Goal: Transaction & Acquisition: Download file/media

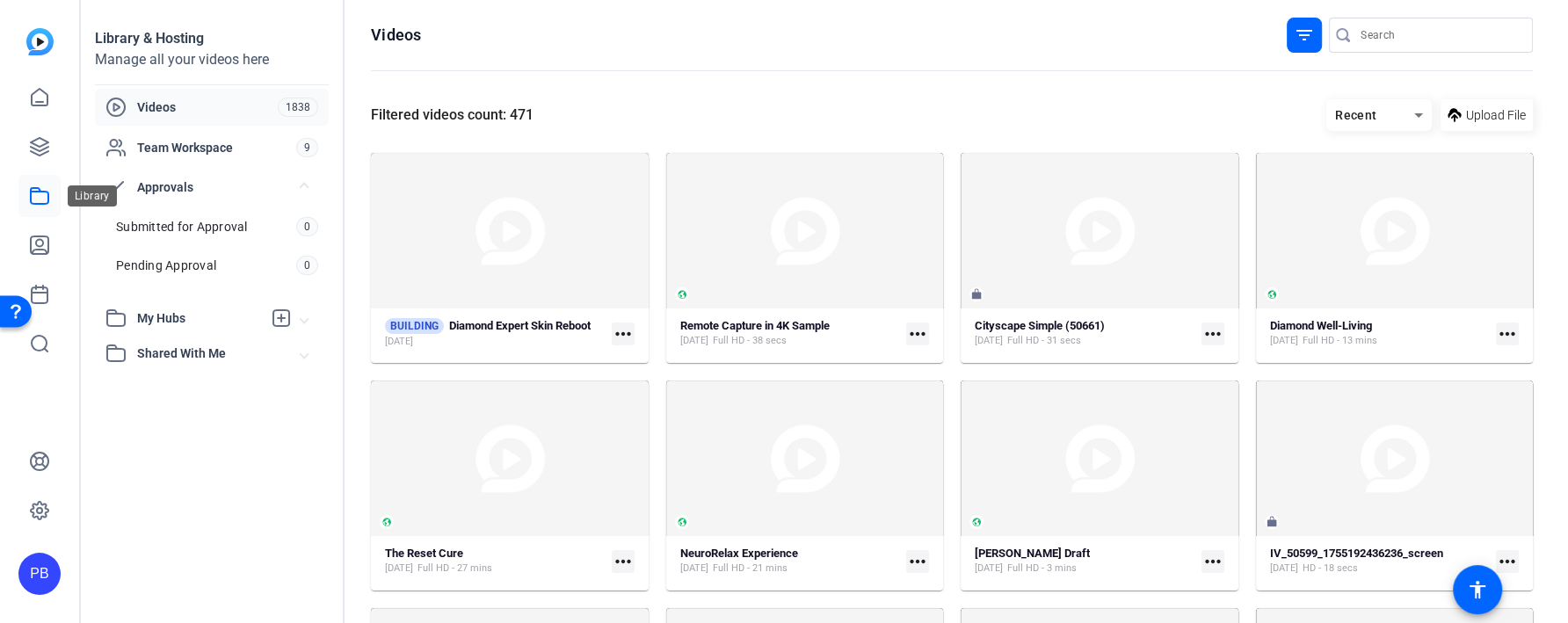
click at [42, 198] on icon at bounding box center [39, 196] width 21 height 21
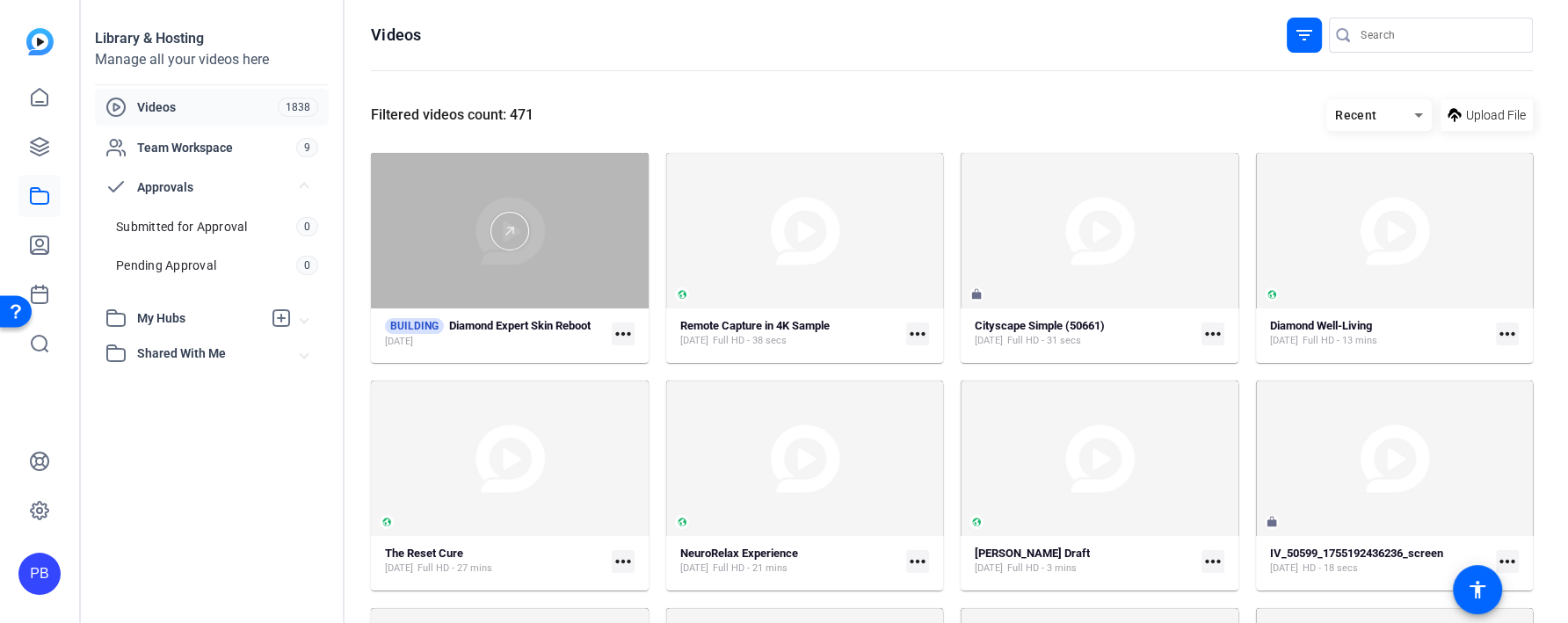
click at [605, 271] on div at bounding box center [510, 231] width 278 height 156
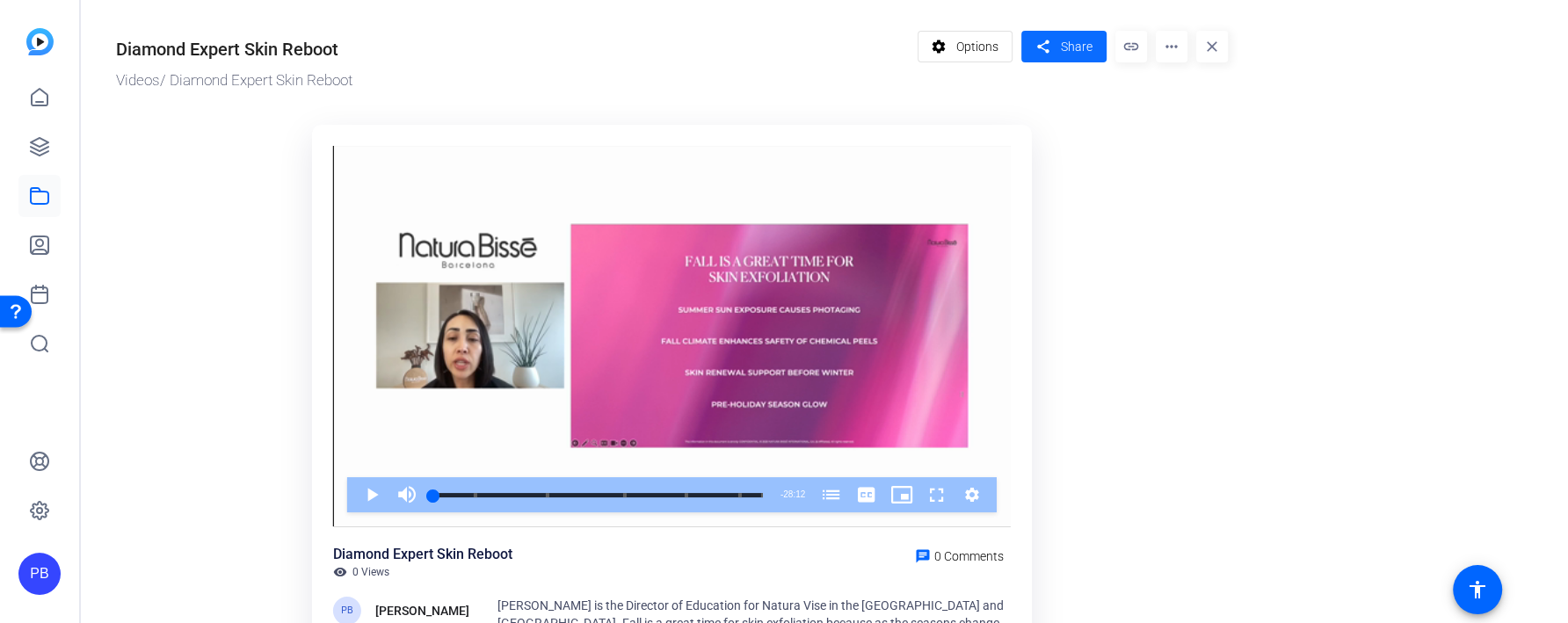
click at [1053, 51] on mat-icon "share" at bounding box center [1043, 47] width 22 height 24
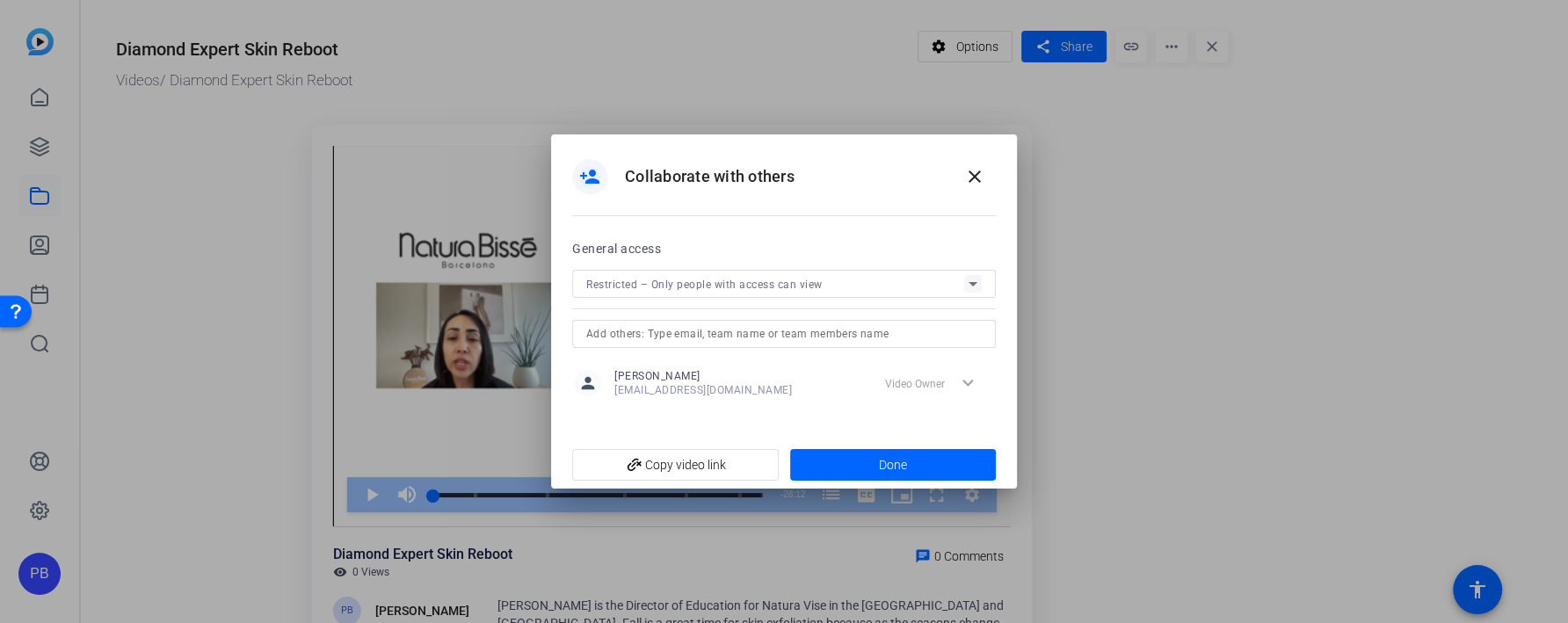
click at [962, 278] on icon at bounding box center [973, 284] width 21 height 21
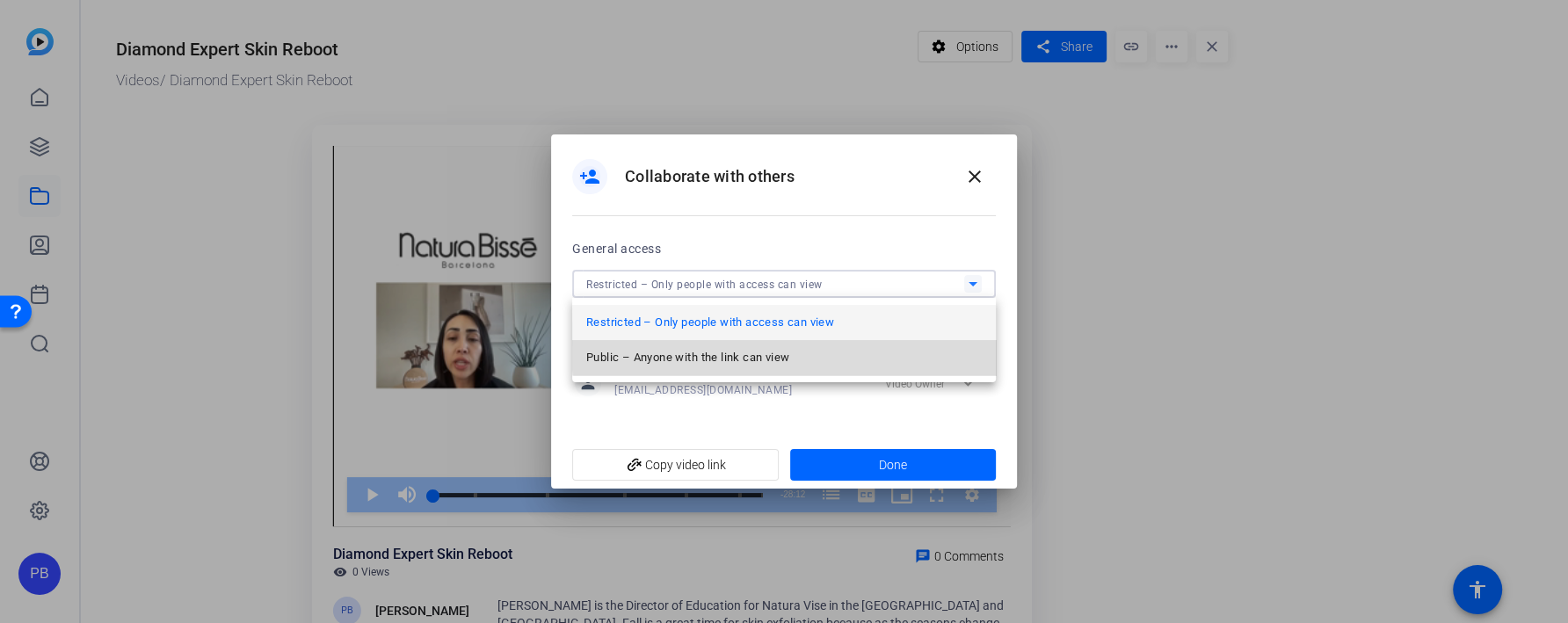
click at [923, 346] on mat-option "Public – Anyone with the link can view" at bounding box center [784, 358] width 423 height 36
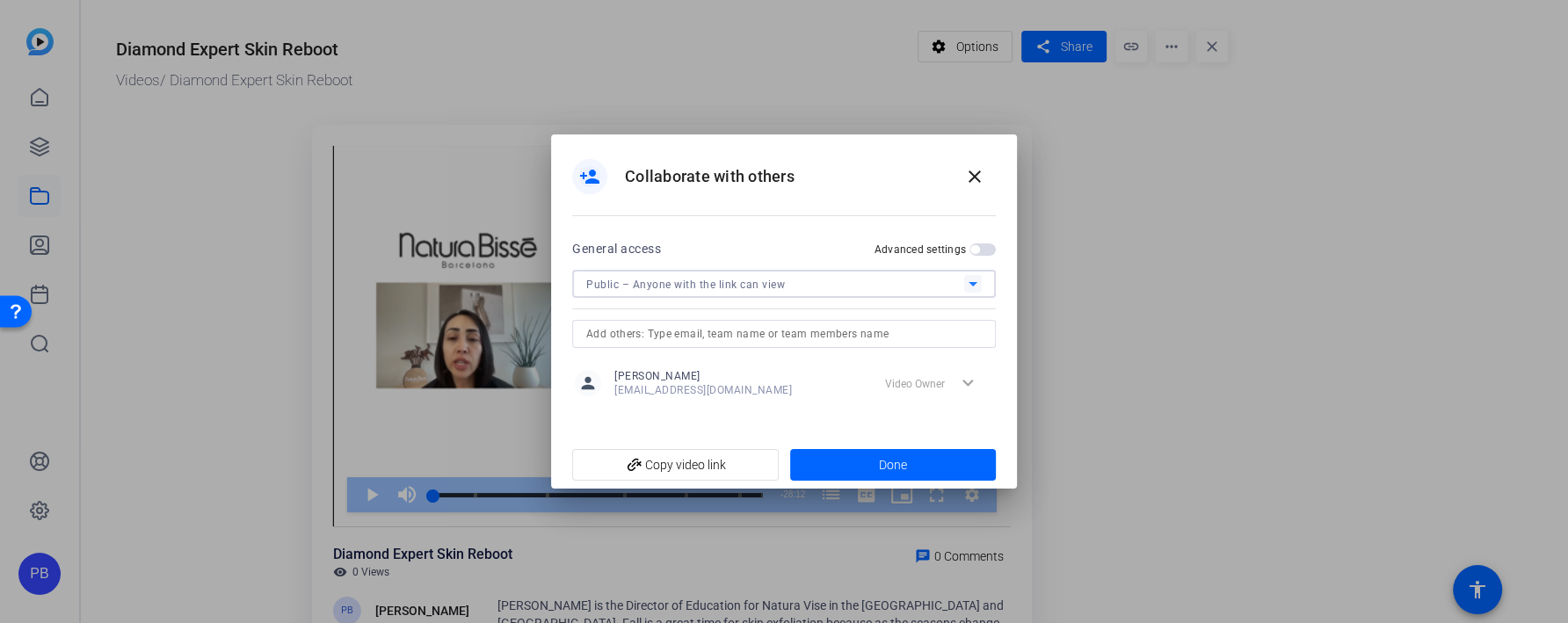
click at [914, 278] on div "Public – Anyone with the link can view" at bounding box center [774, 284] width 378 height 22
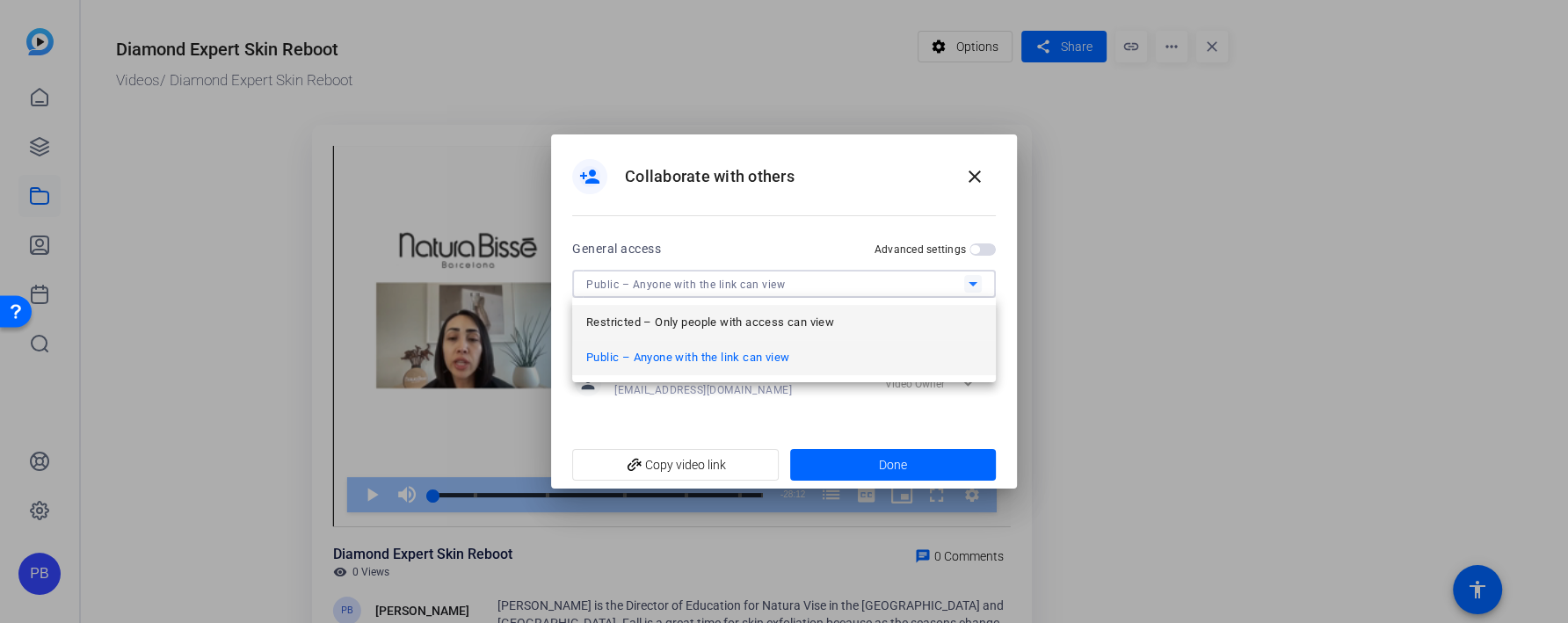
click at [858, 311] on mat-option "Restricted – Only people with access can view" at bounding box center [784, 322] width 423 height 36
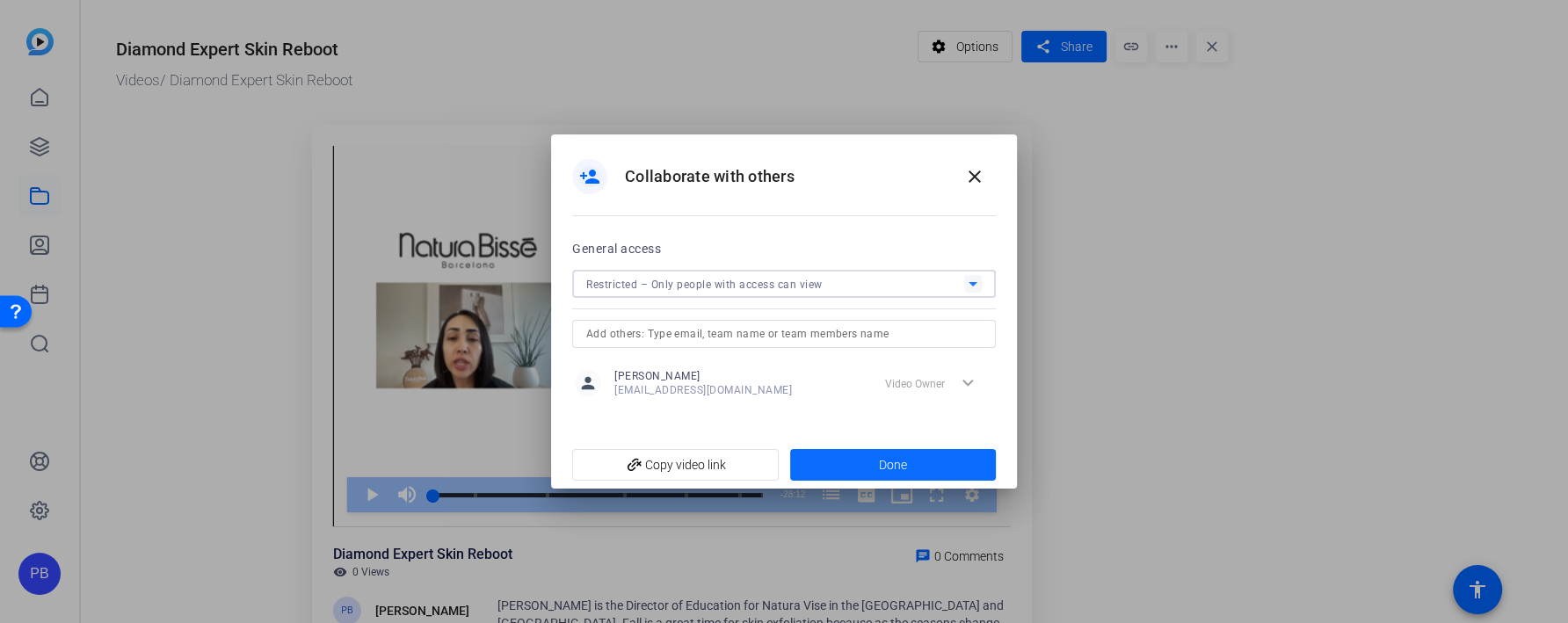
click at [872, 448] on span at bounding box center [893, 464] width 207 height 42
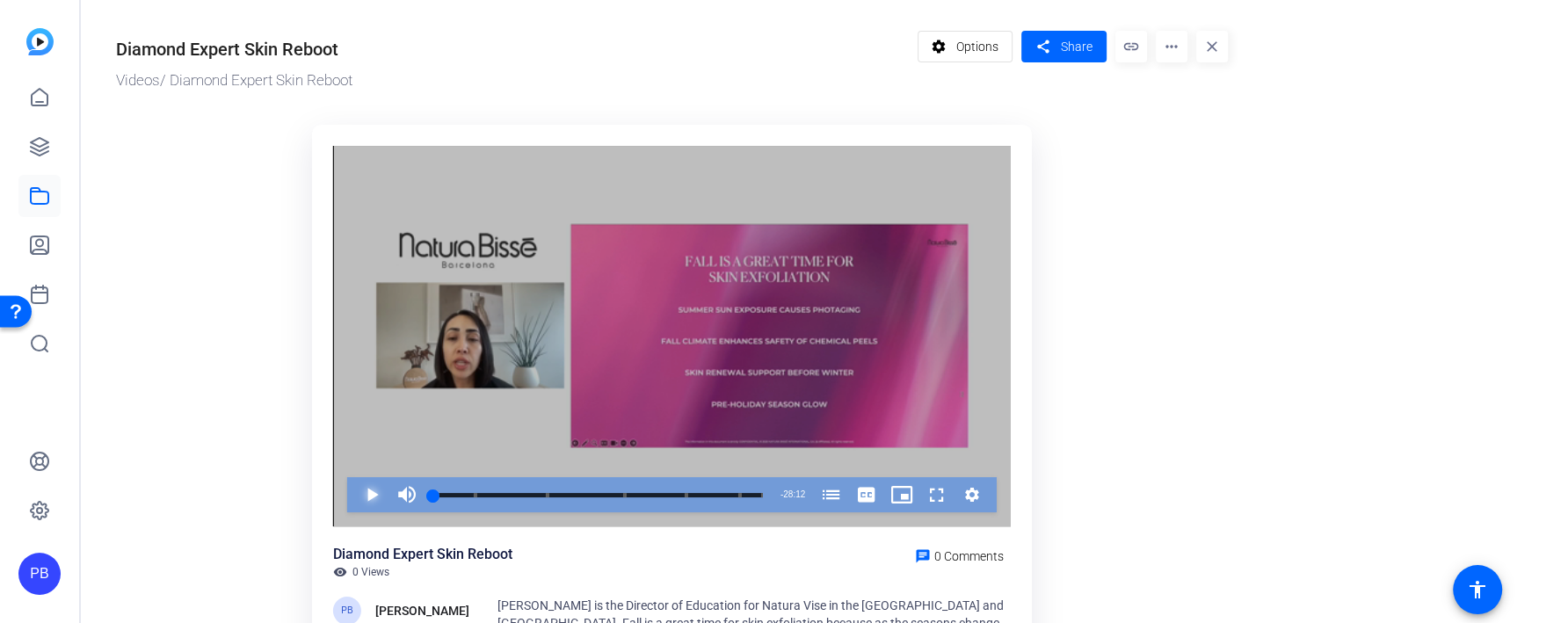
click at [354, 497] on span "Video Player" at bounding box center [354, 494] width 0 height 36
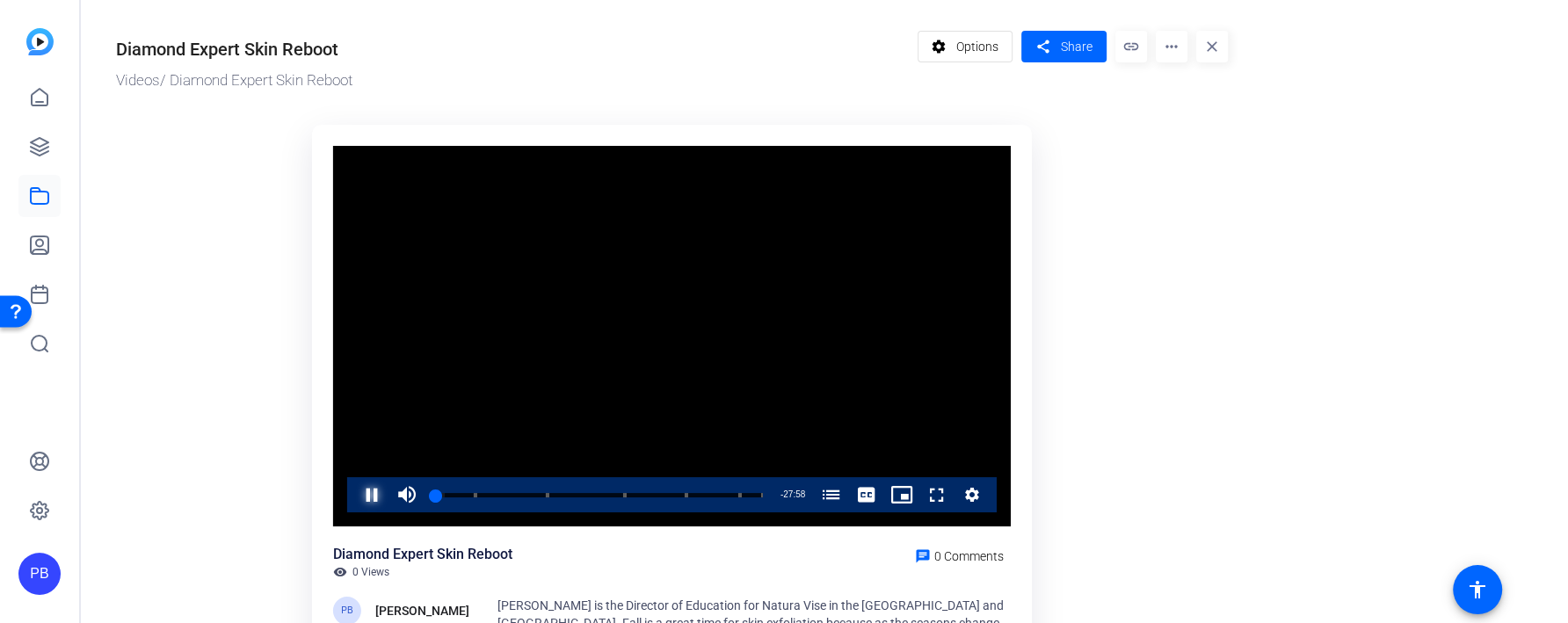
click at [354, 493] on span "Video Player" at bounding box center [354, 494] width 0 height 36
click at [1173, 54] on mat-icon "more_horiz" at bounding box center [1171, 46] width 32 height 32
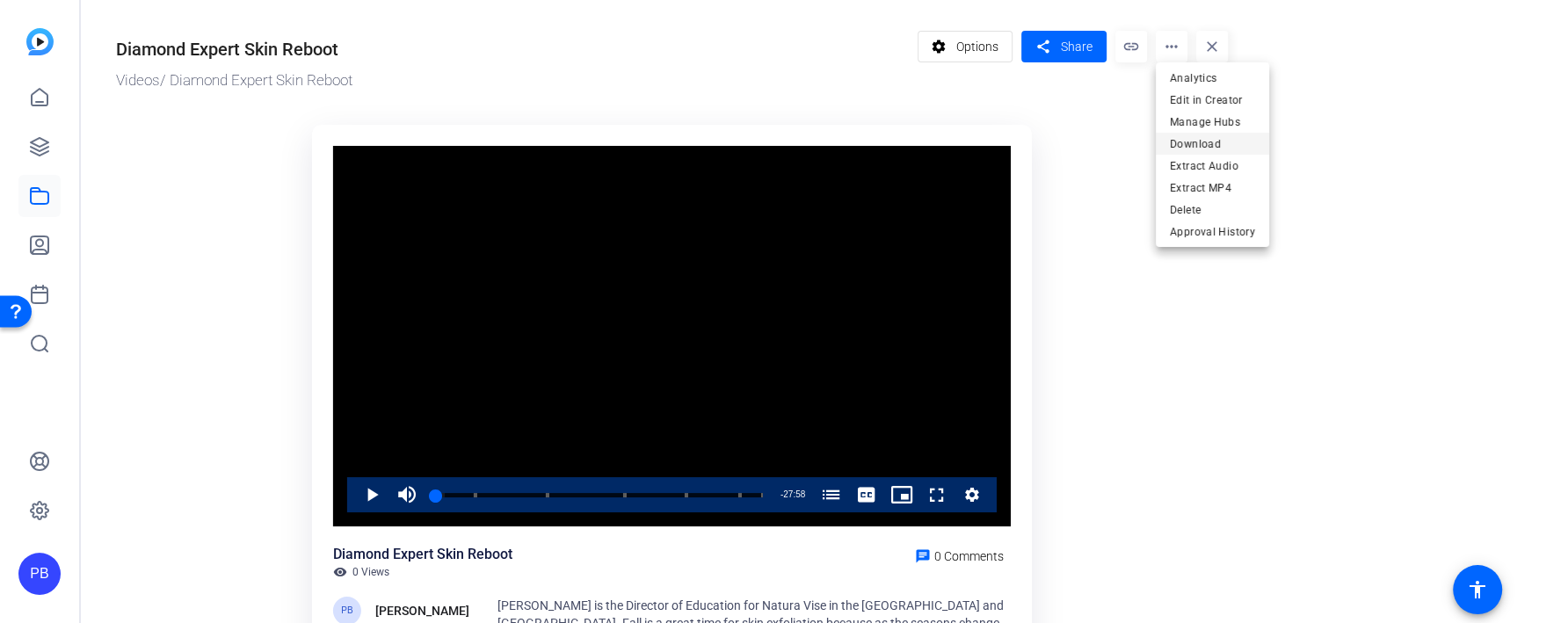
click at [1226, 144] on span "Download" at bounding box center [1212, 143] width 86 height 21
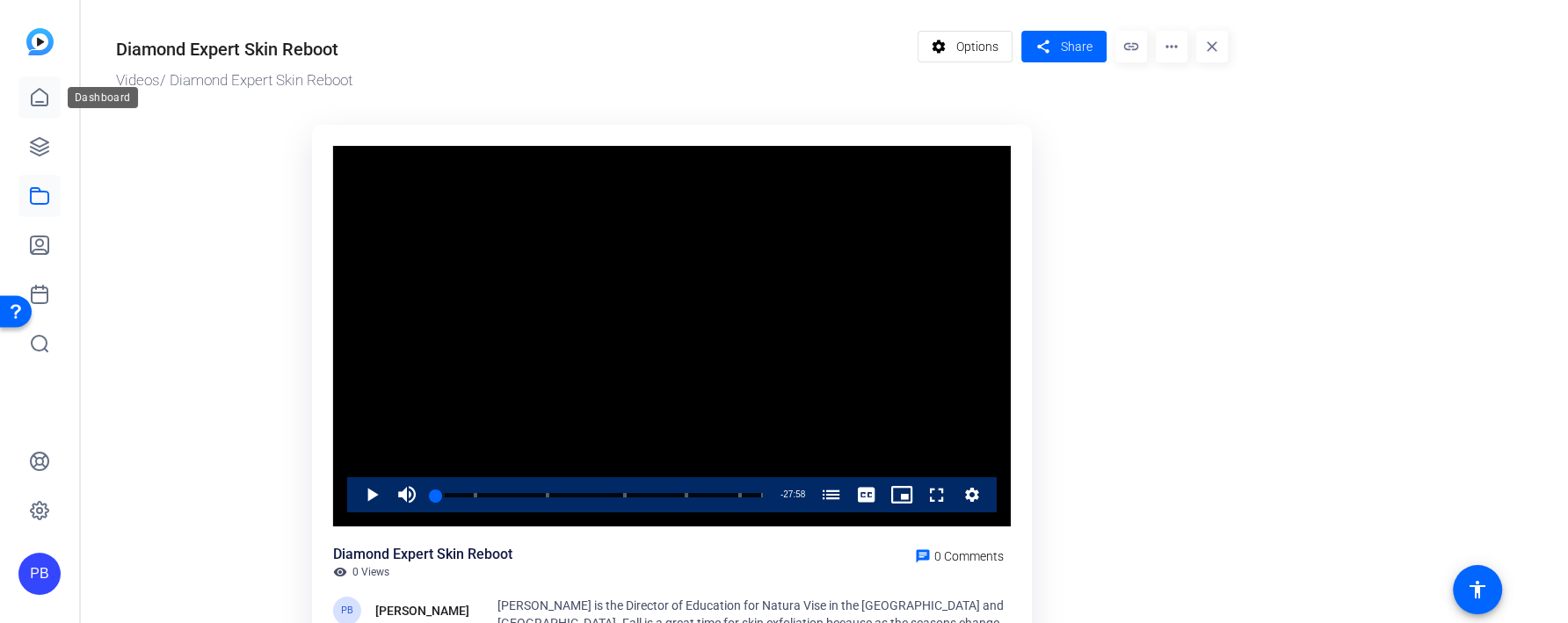
click at [47, 91] on icon at bounding box center [39, 97] width 21 height 21
